Goal: Transaction & Acquisition: Subscribe to service/newsletter

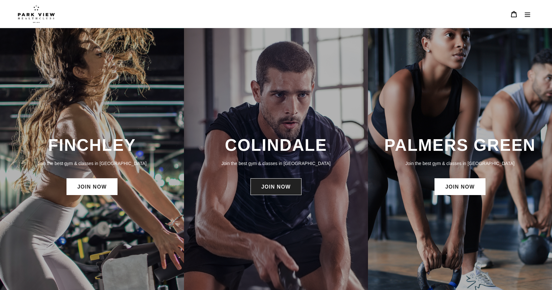
click at [286, 189] on link "JOIN NOW" at bounding box center [276, 186] width 51 height 17
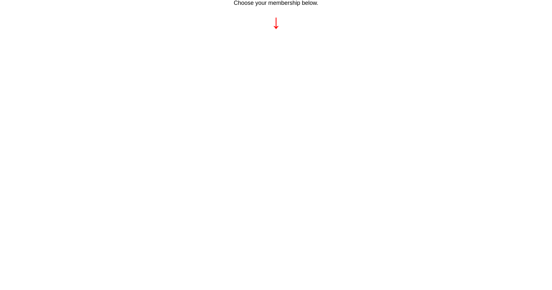
scroll to position [353, 0]
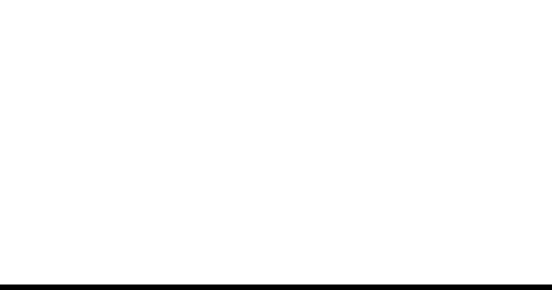
scroll to position [623, 0]
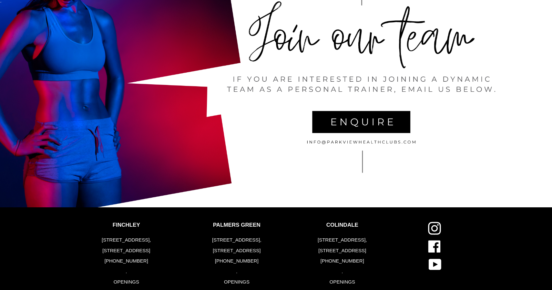
scroll to position [1419, 0]
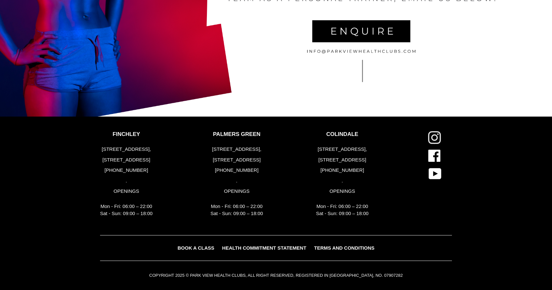
click at [436, 136] on icon at bounding box center [434, 137] width 13 height 13
